Goal: Task Accomplishment & Management: Manage account settings

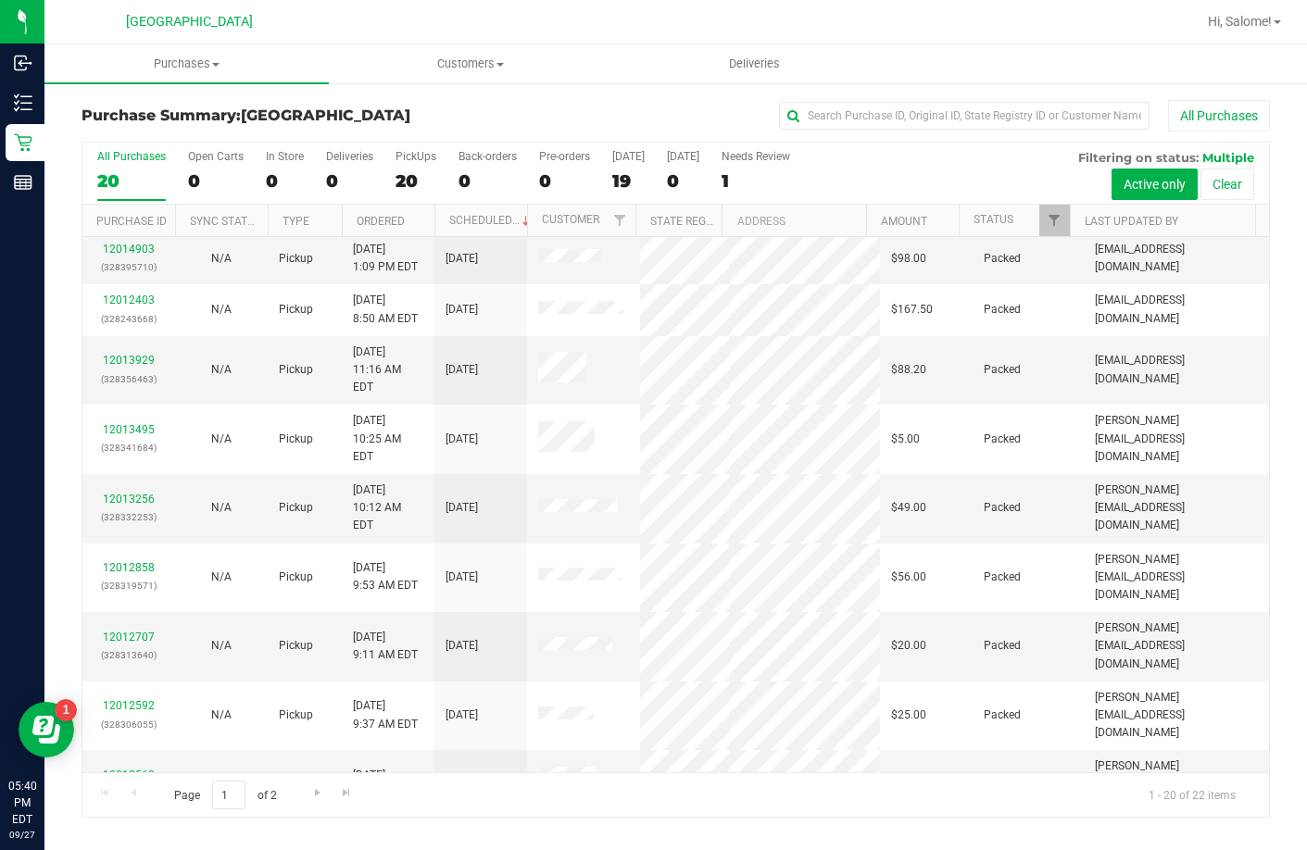
scroll to position [508, 0]
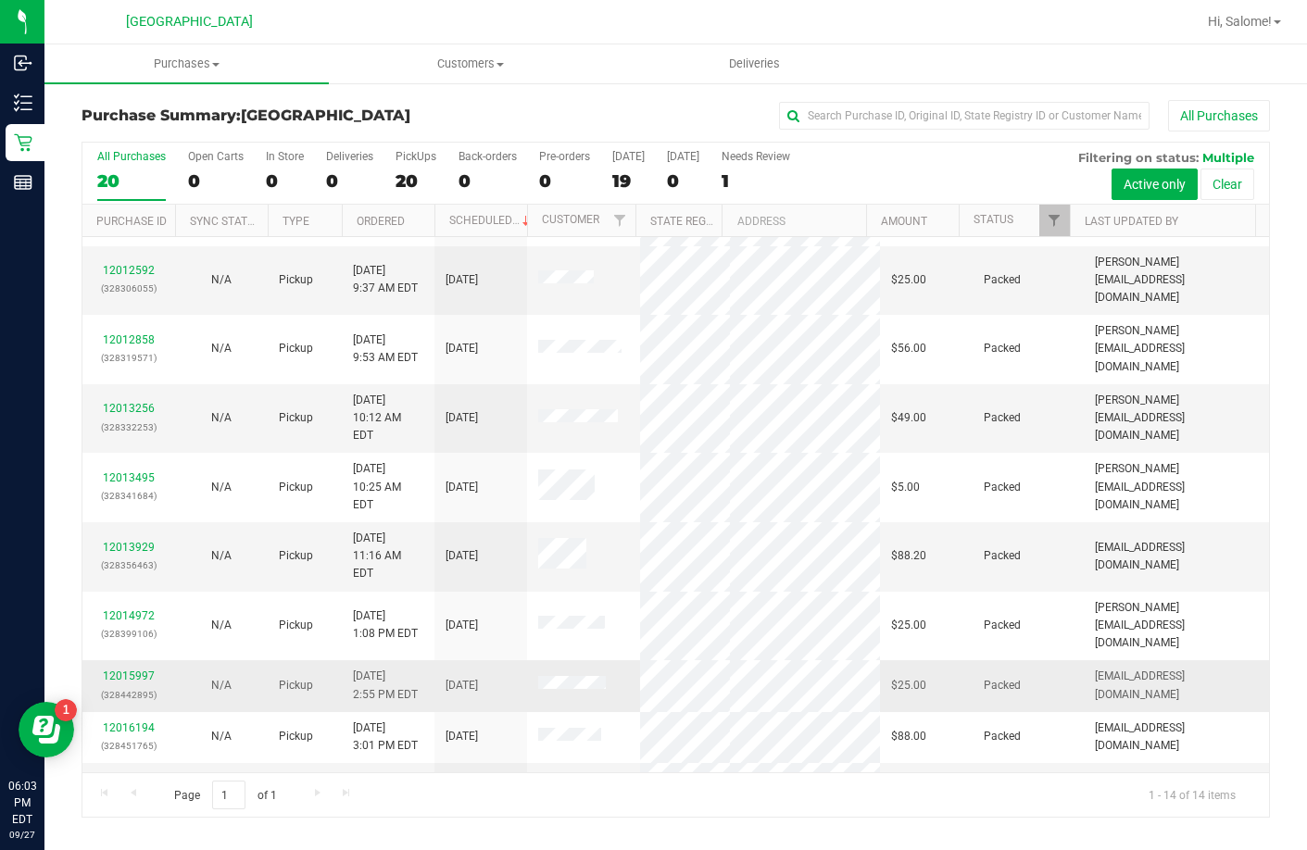
scroll to position [183, 0]
click at [131, 668] on link "12015997" at bounding box center [129, 674] width 52 height 13
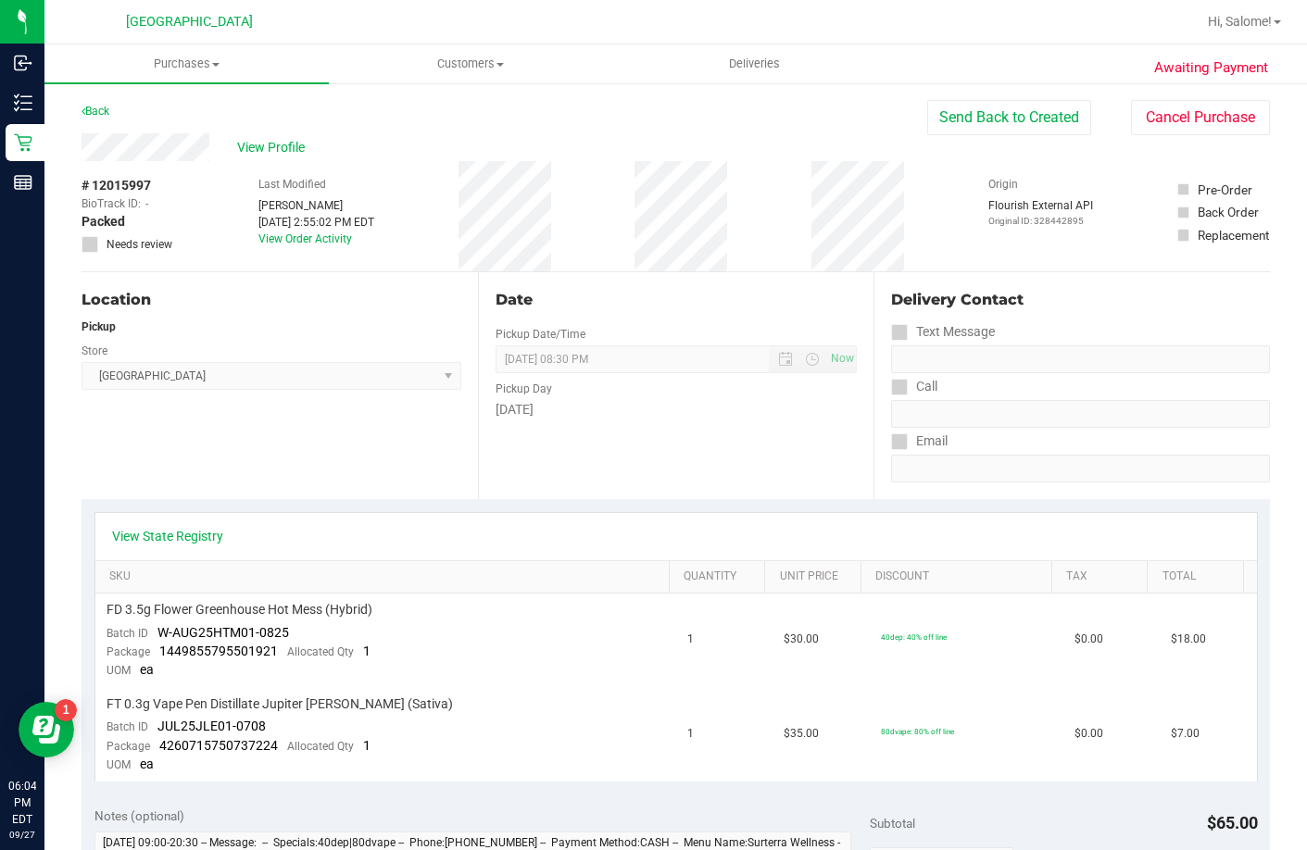
click at [459, 233] on div "# 12015997 BioTrack ID: - Packed Needs review Last Modified Rebecca Fortier Sep…" at bounding box center [676, 216] width 1189 height 110
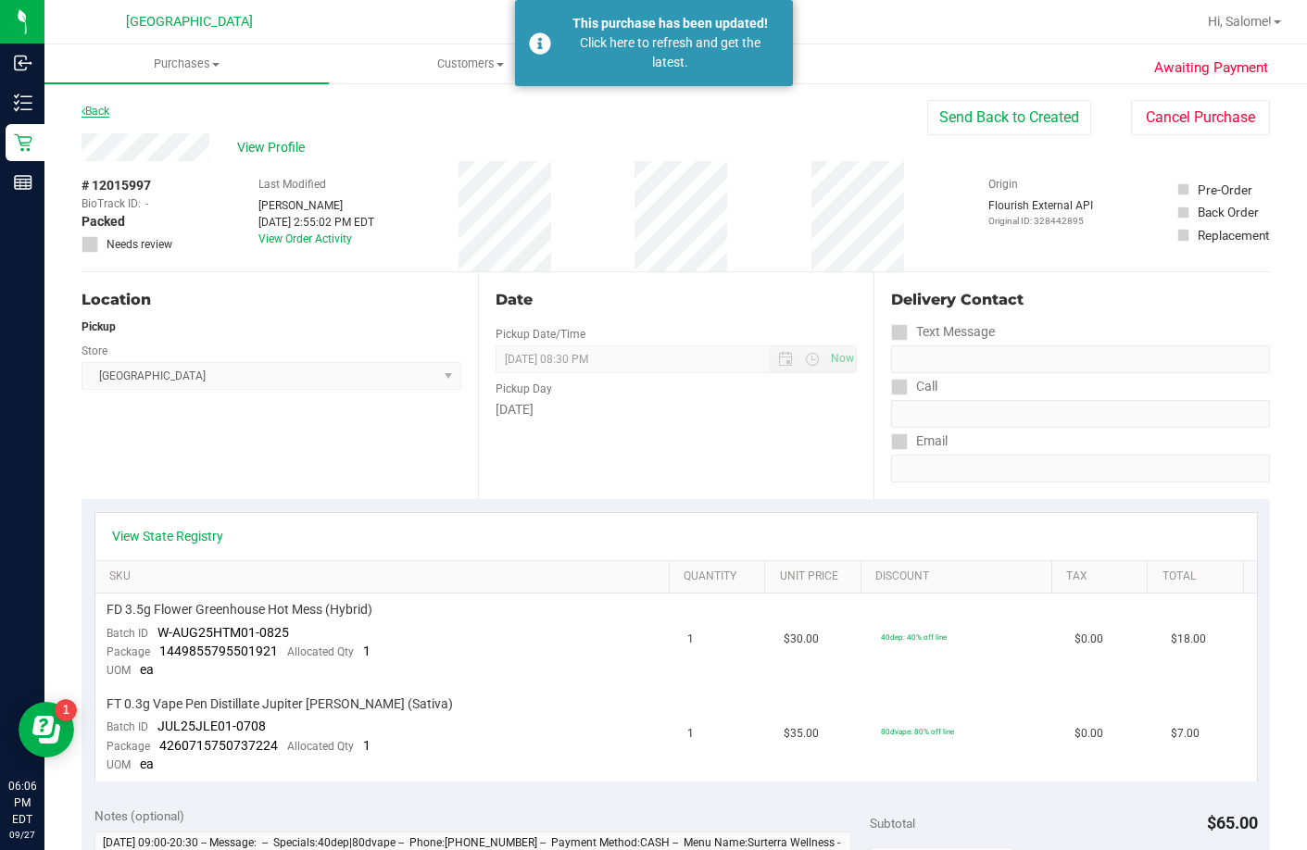
click at [94, 112] on link "Back" at bounding box center [96, 111] width 28 height 13
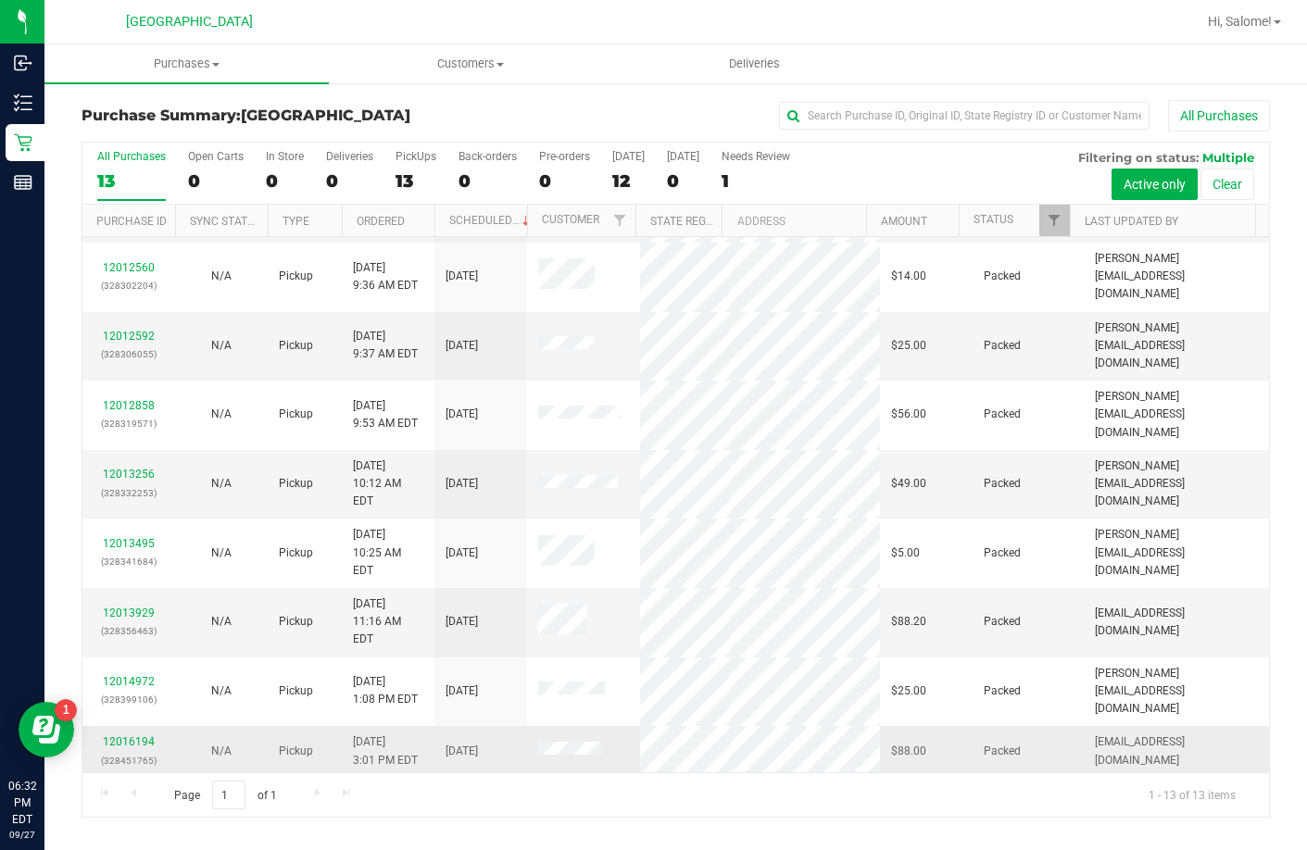
scroll to position [131, 0]
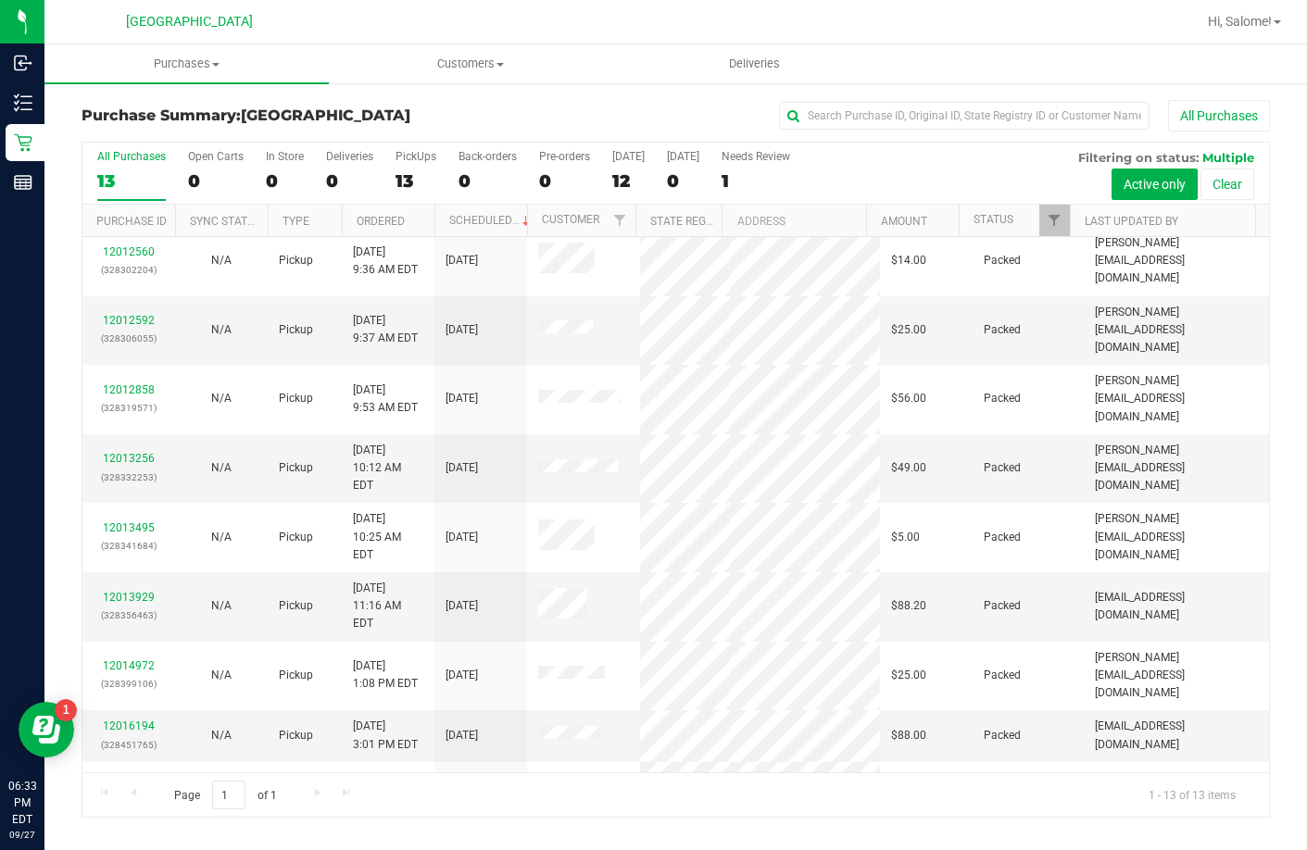
click at [409, 109] on h3 "Purchase Summary: Lakeland WC" at bounding box center [280, 115] width 397 height 17
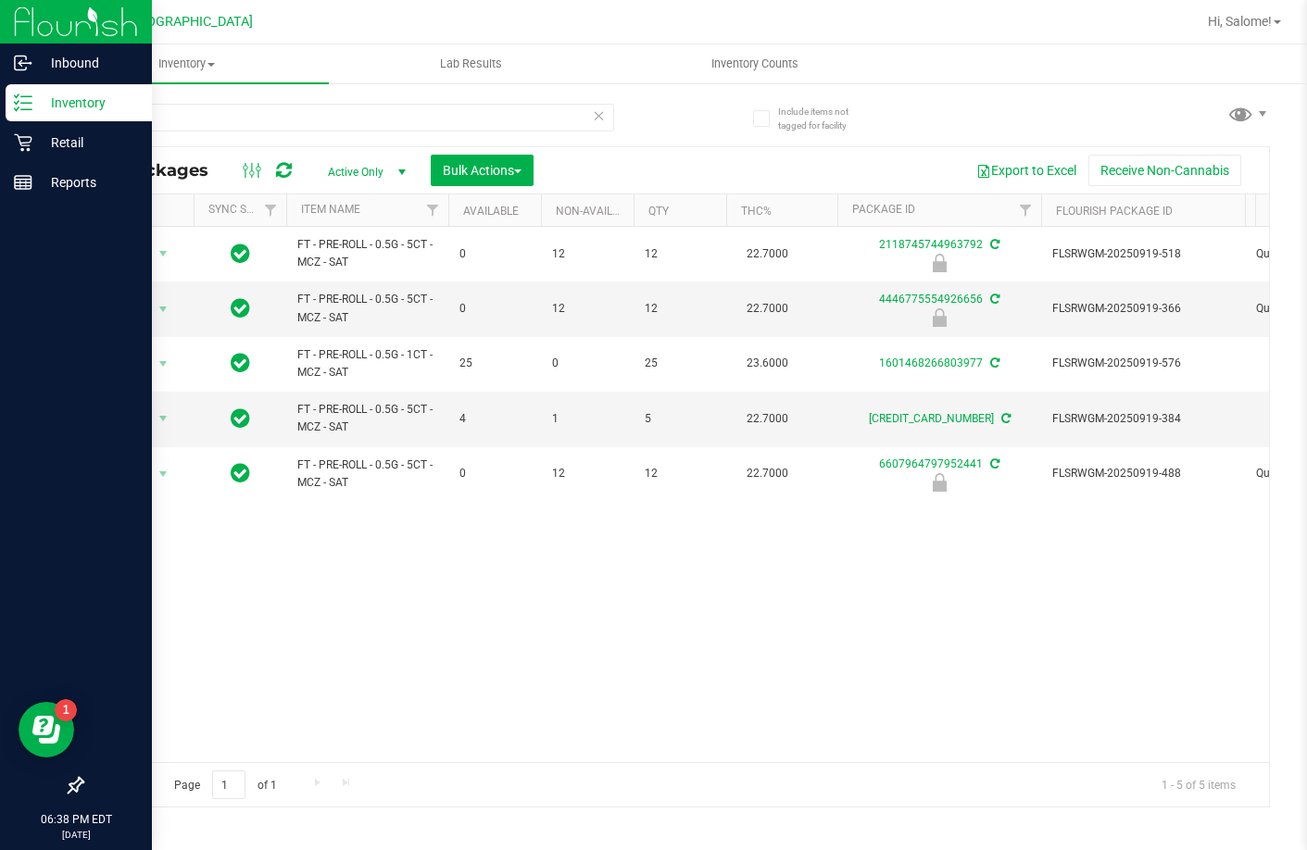
click at [20, 110] on icon at bounding box center [23, 103] width 19 height 19
click at [47, 145] on p "Retail" at bounding box center [87, 143] width 111 height 22
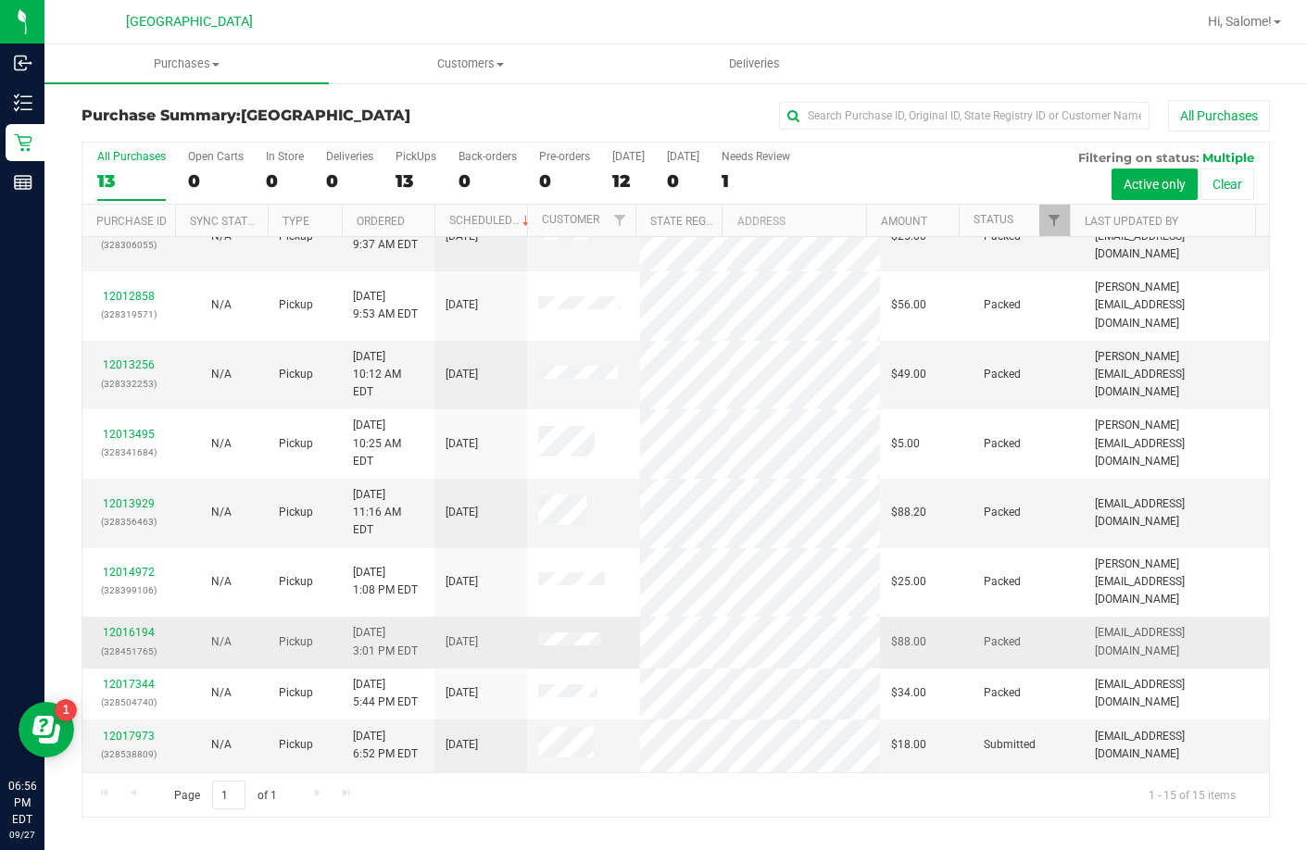
scroll to position [233, 0]
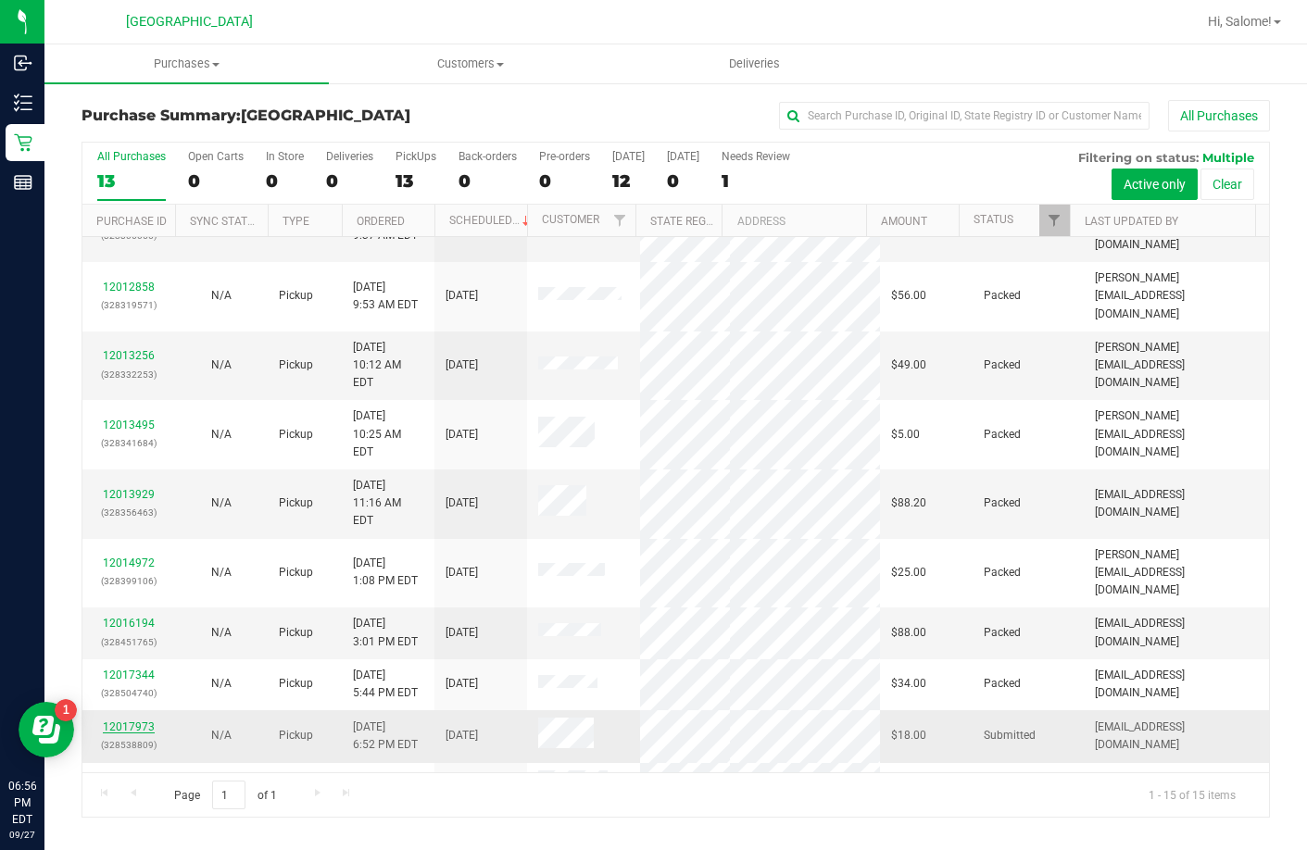
click at [143, 721] on link "12017973" at bounding box center [129, 727] width 52 height 13
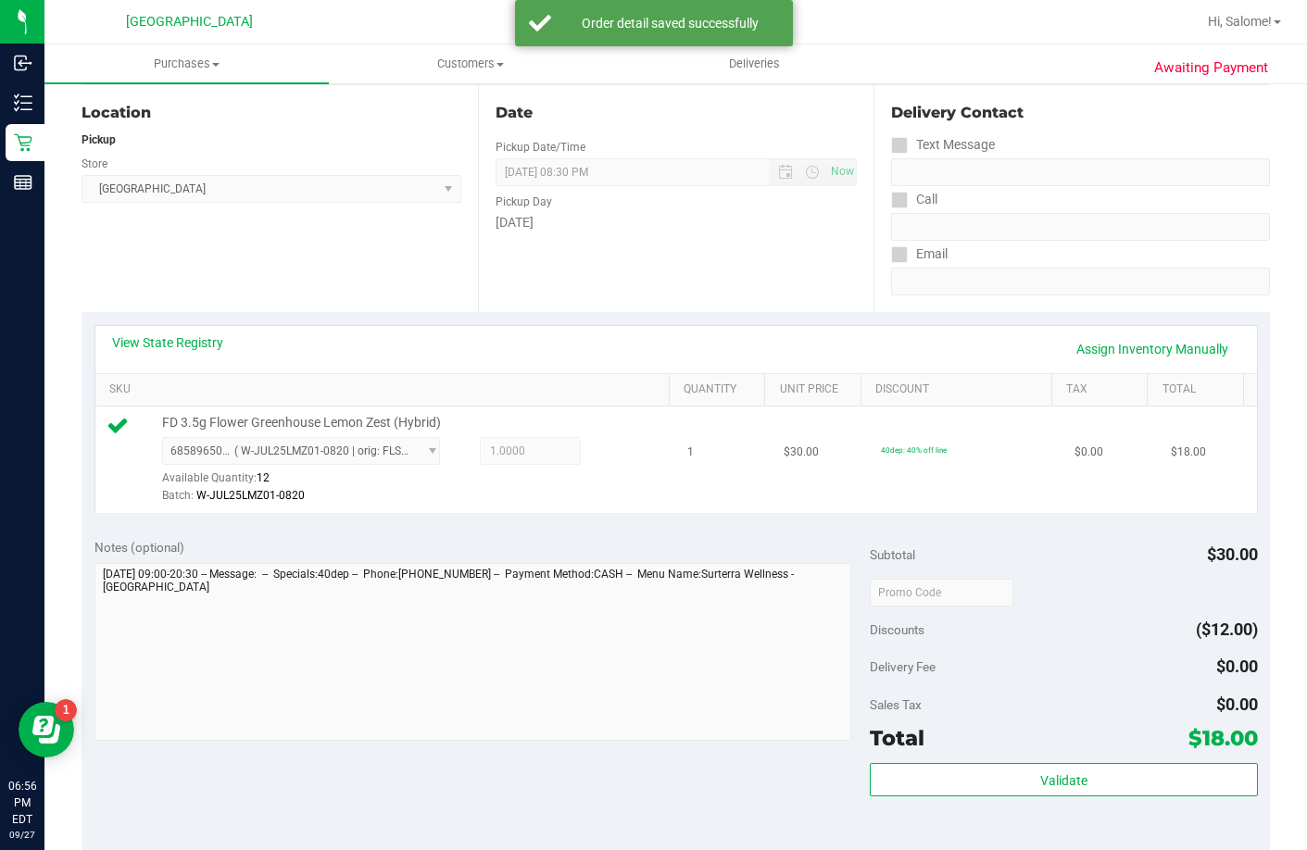
scroll to position [371, 0]
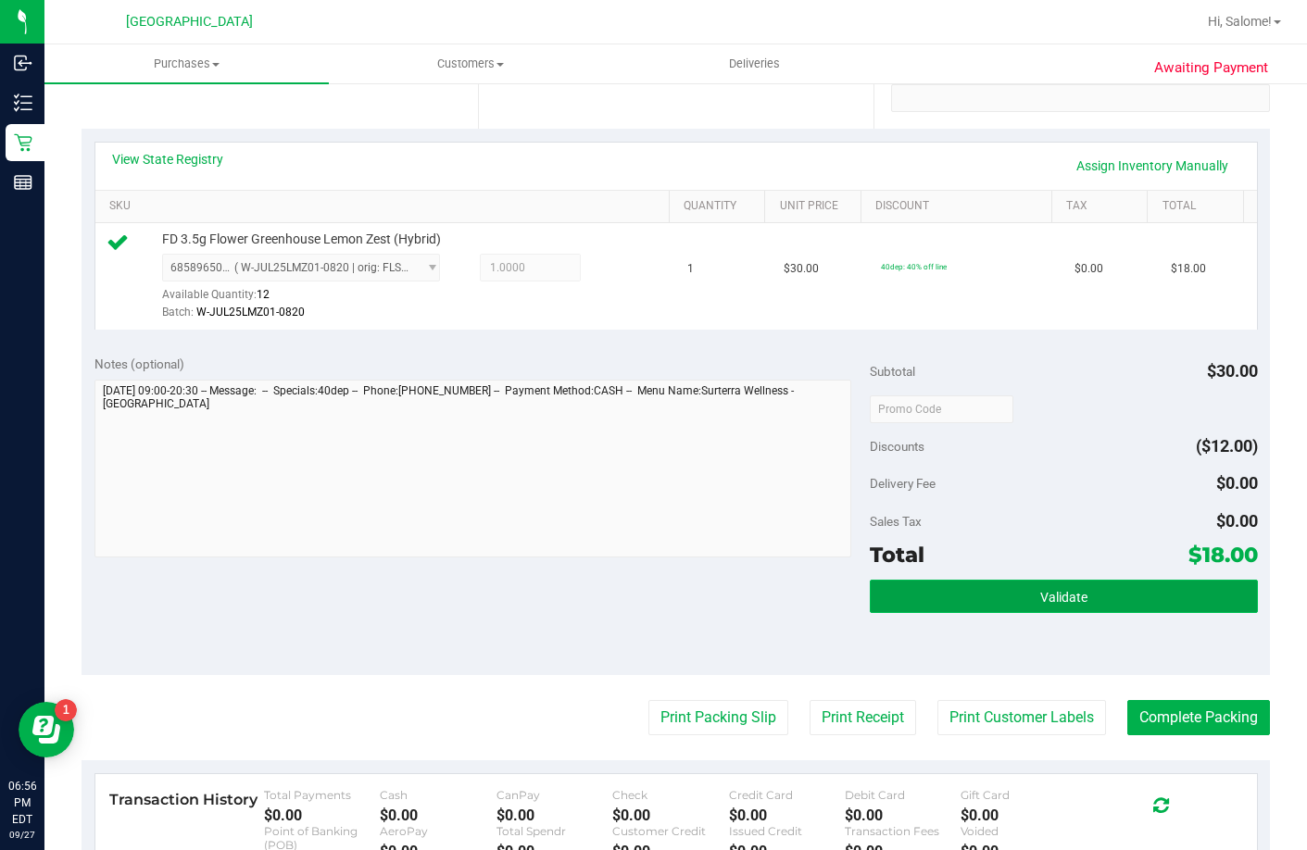
click at [1046, 605] on span "Validate" at bounding box center [1063, 597] width 47 height 15
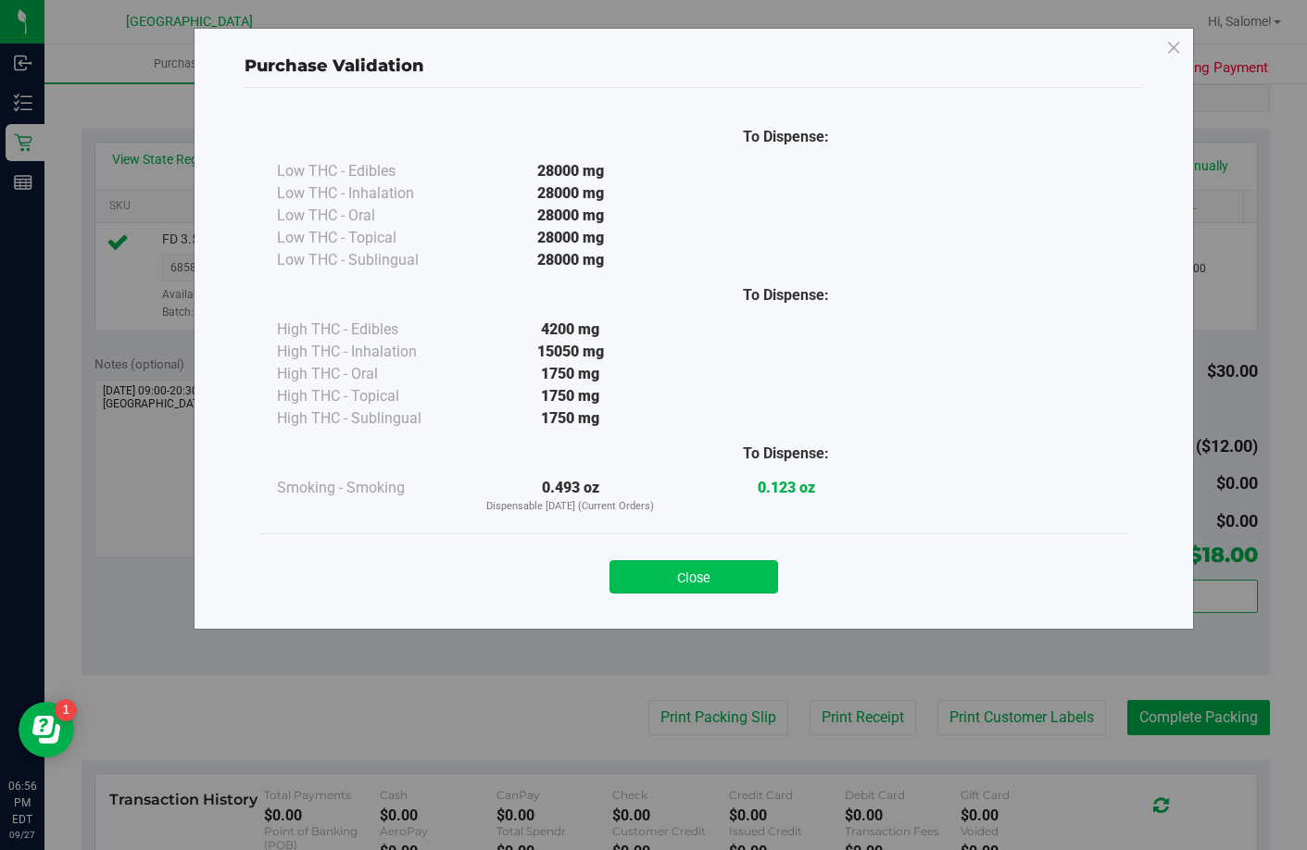
click at [694, 573] on button "Close" at bounding box center [694, 577] width 169 height 33
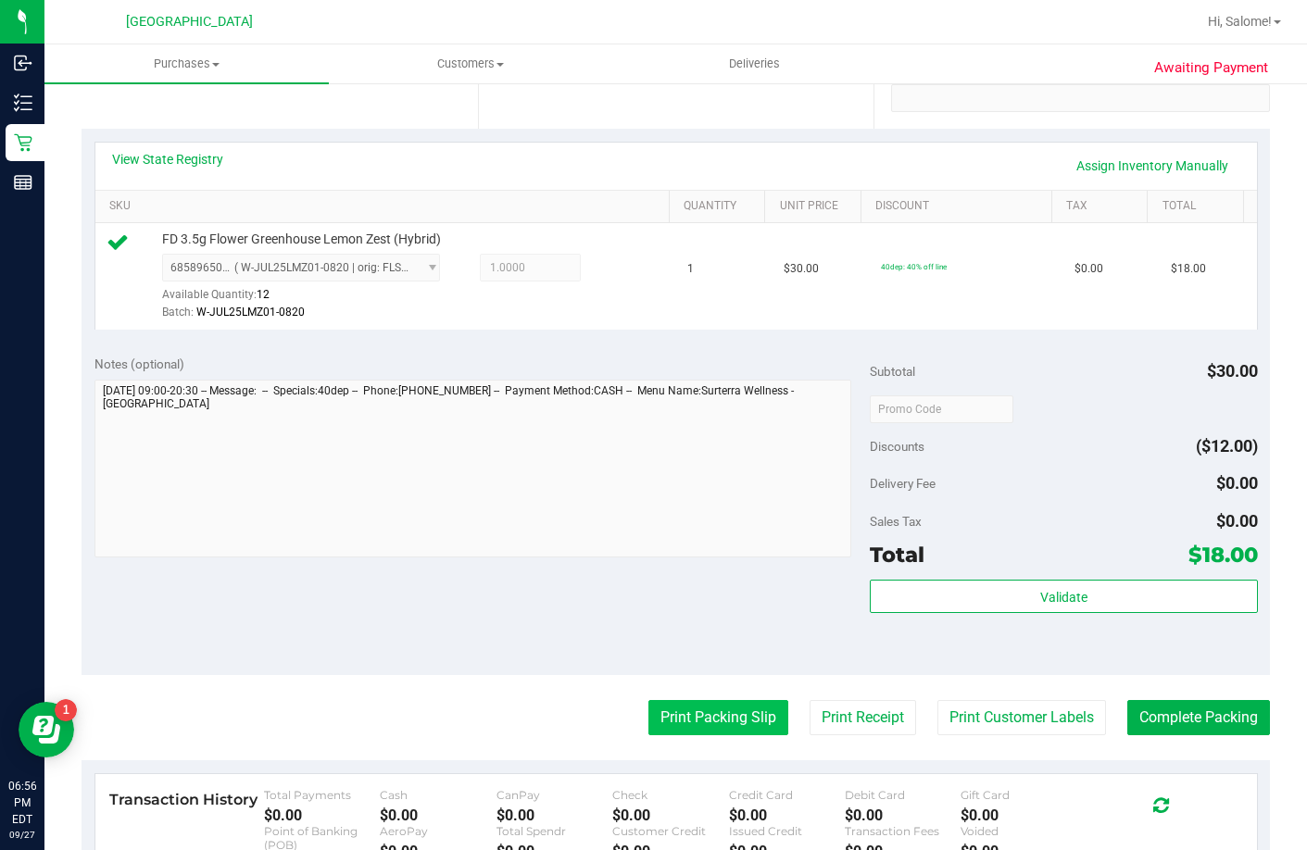
click at [715, 736] on button "Print Packing Slip" at bounding box center [719, 717] width 140 height 35
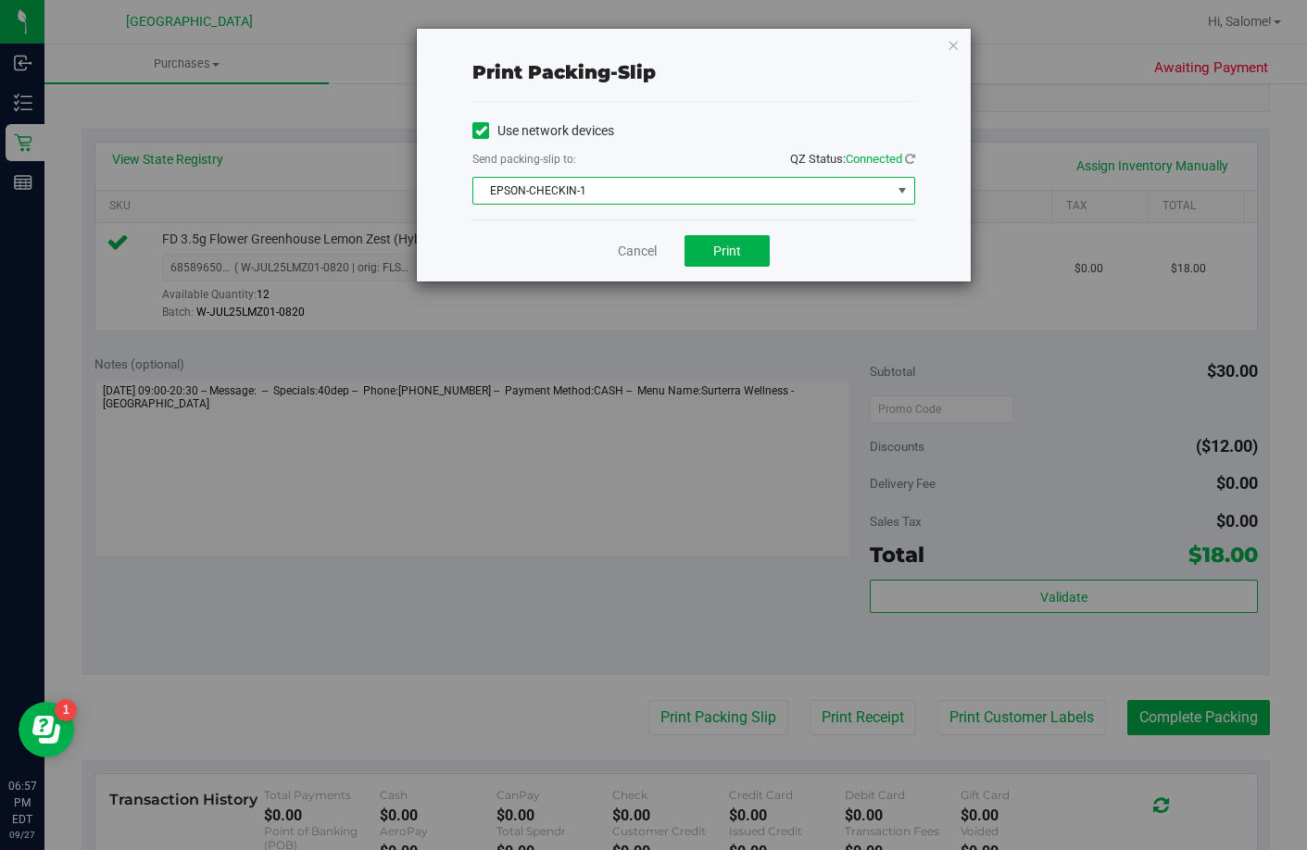
click at [803, 193] on span "EPSON-CHECKIN-1" at bounding box center [682, 191] width 418 height 26
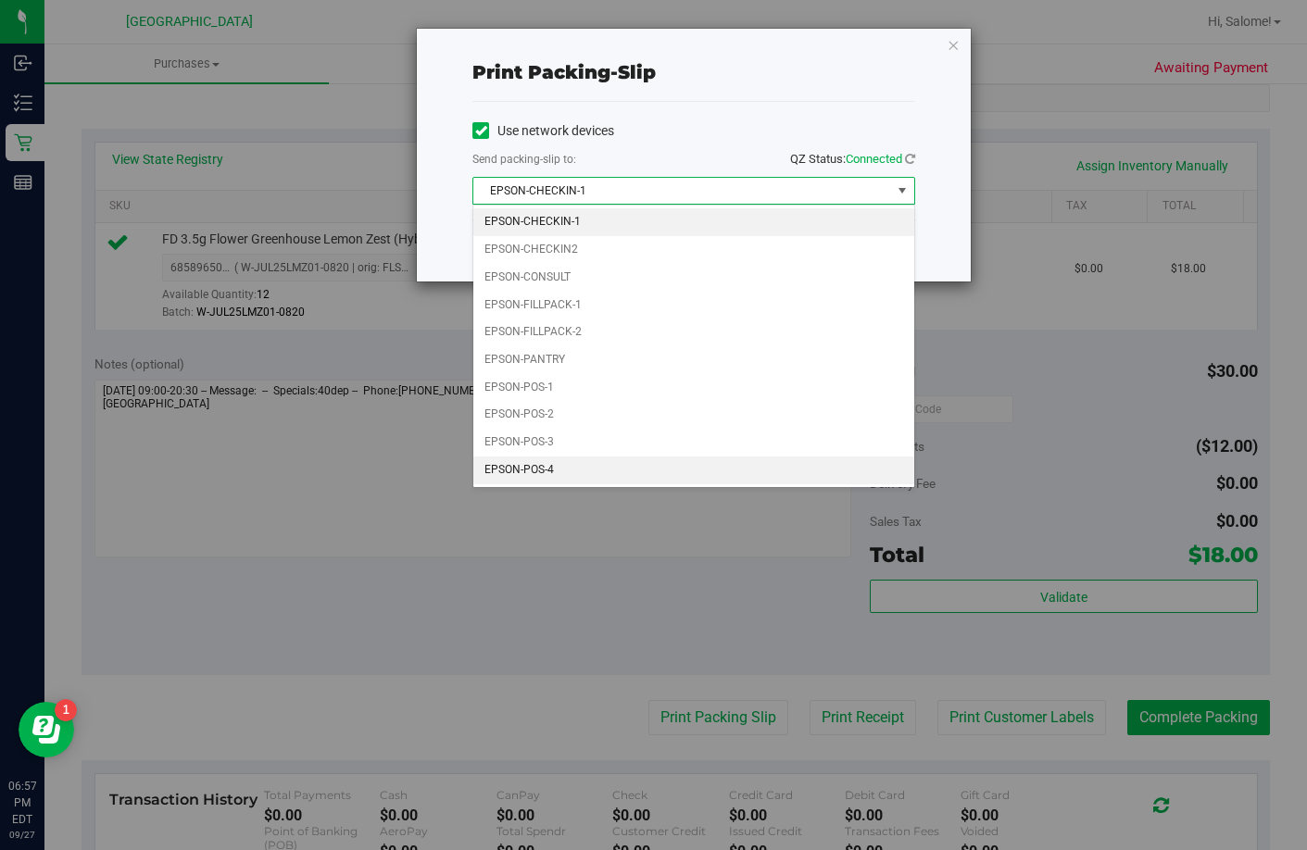
click at [586, 479] on li "EPSON-POS-4" at bounding box center [693, 471] width 441 height 28
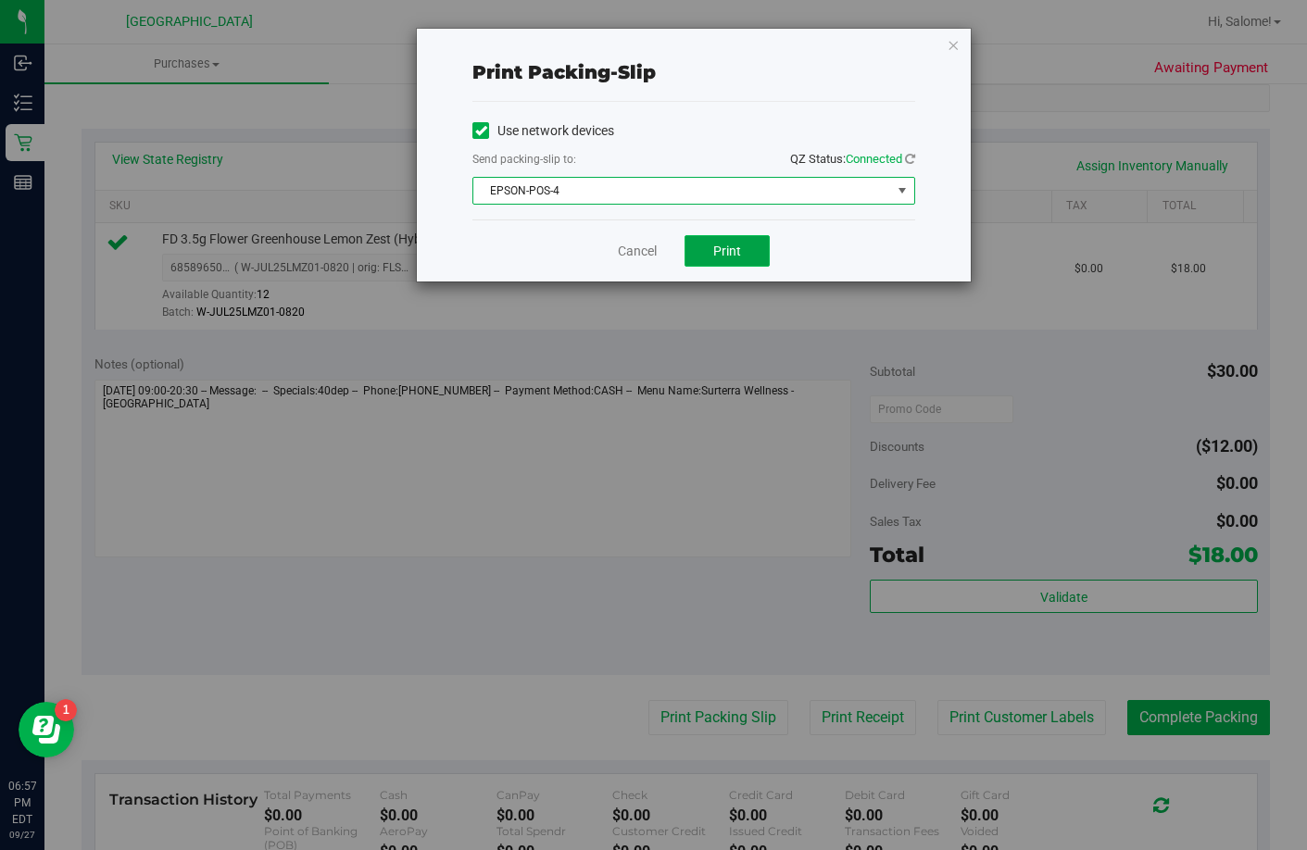
click at [717, 257] on span "Print" at bounding box center [727, 251] width 28 height 15
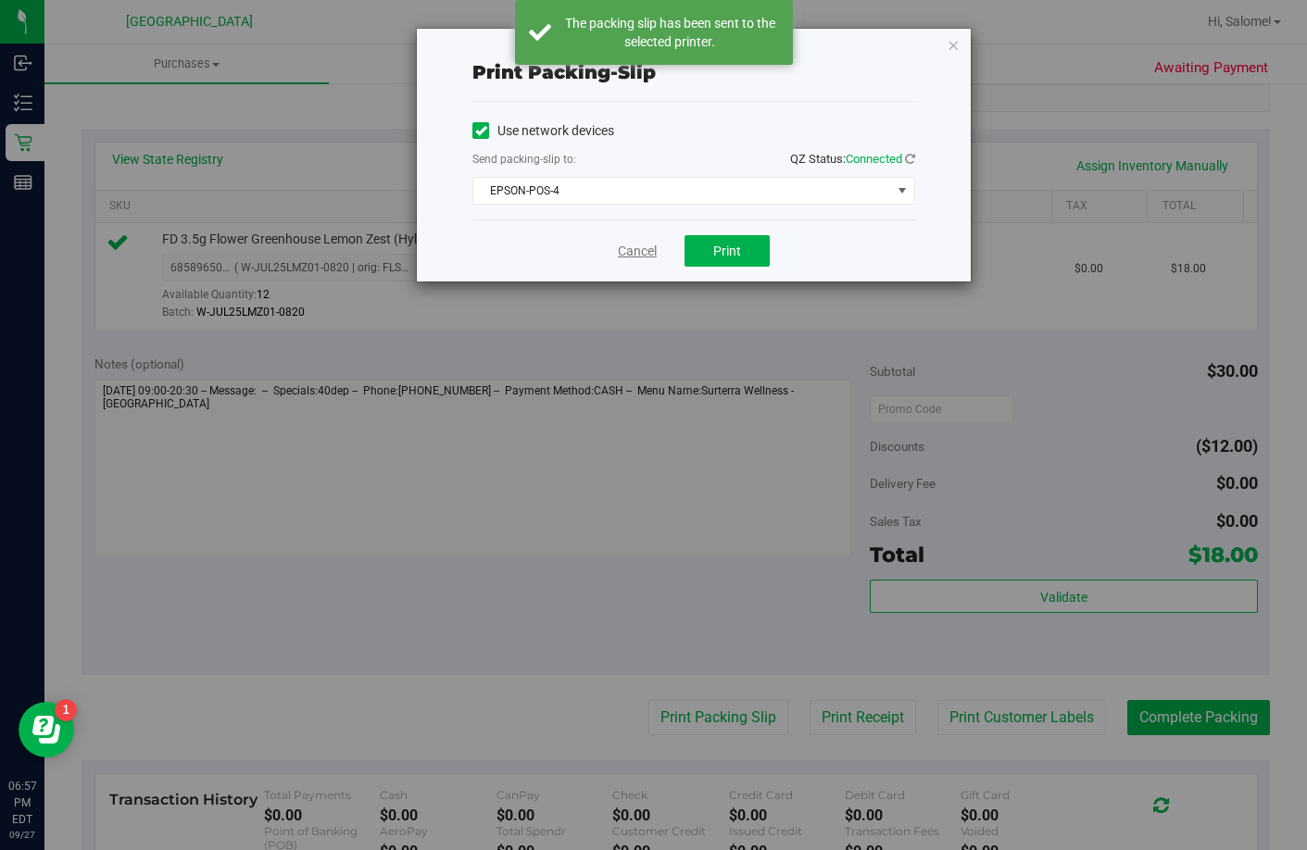
click at [635, 254] on link "Cancel" at bounding box center [637, 251] width 39 height 19
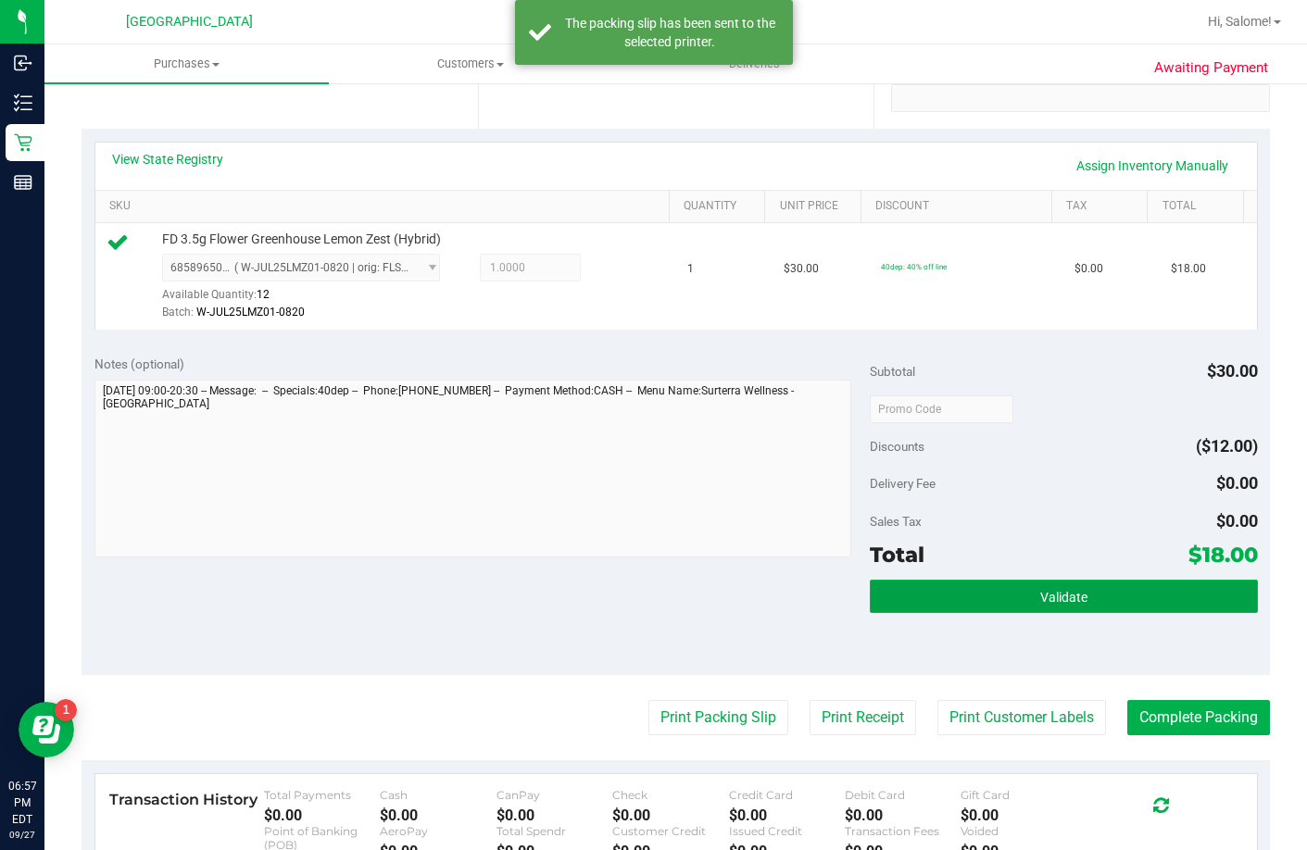
click at [1077, 613] on button "Validate" at bounding box center [1064, 596] width 388 height 33
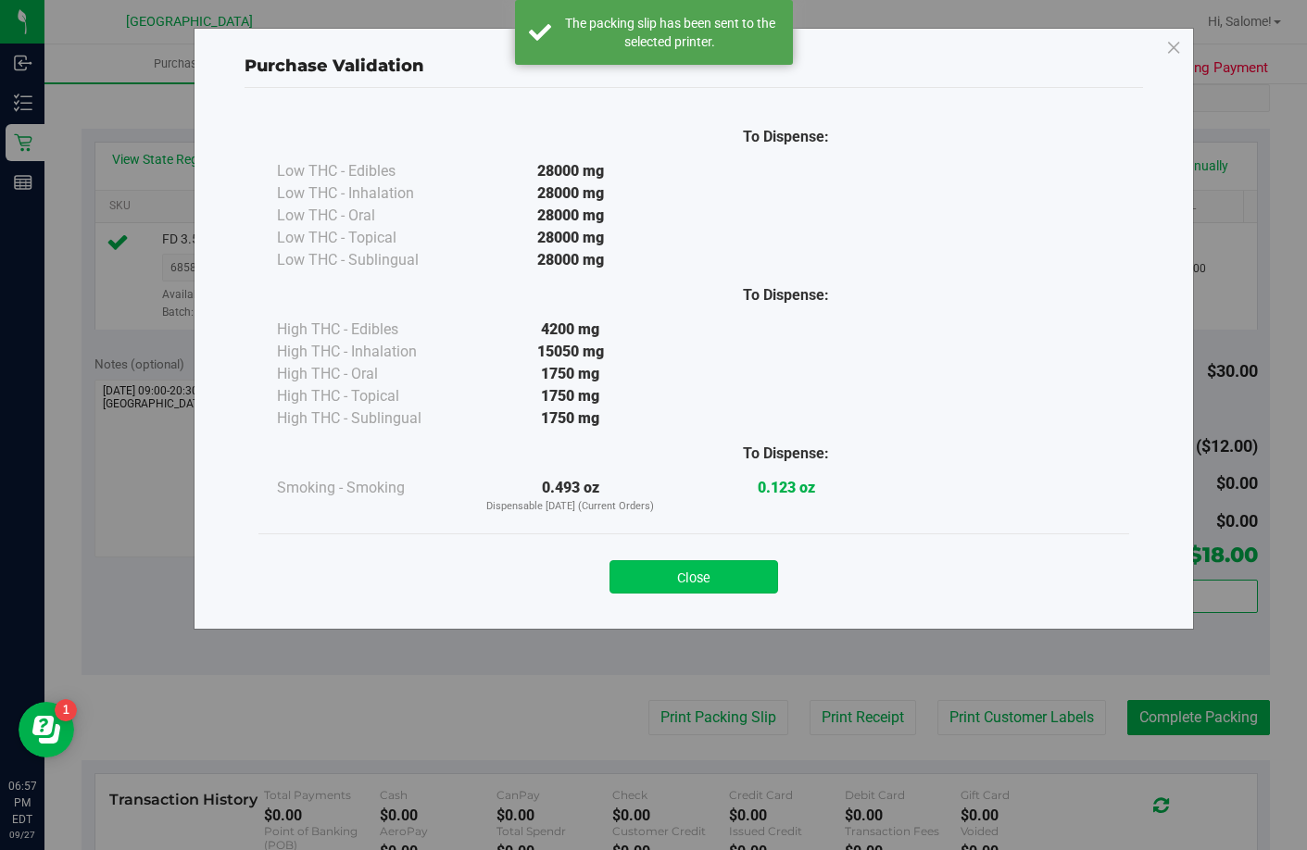
click at [700, 571] on button "Close" at bounding box center [694, 577] width 169 height 33
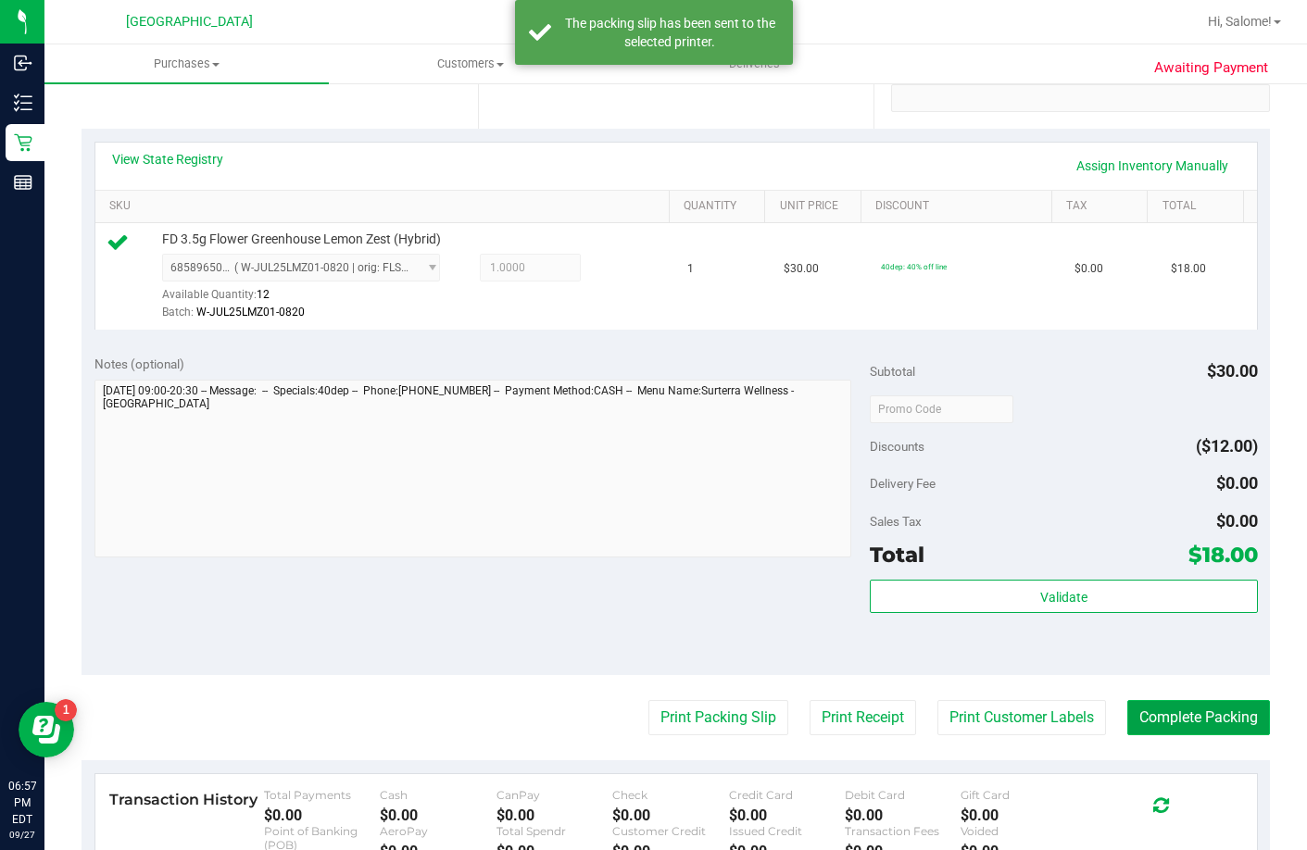
click at [1230, 736] on button "Complete Packing" at bounding box center [1199, 717] width 143 height 35
